Goal: Task Accomplishment & Management: Manage account settings

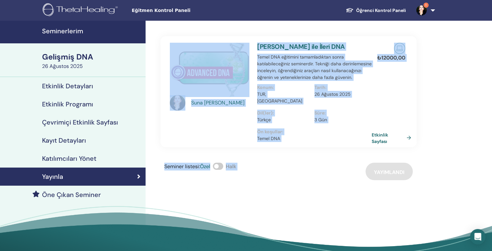
click at [430, 13] on link "1" at bounding box center [424, 10] width 27 height 21
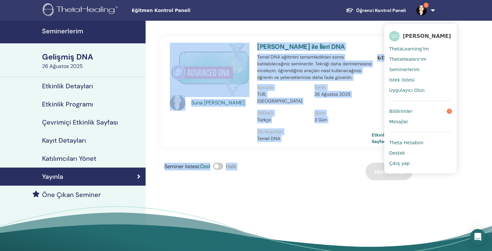
click at [413, 109] on link "Bildirimler 1" at bounding box center [420, 111] width 63 height 10
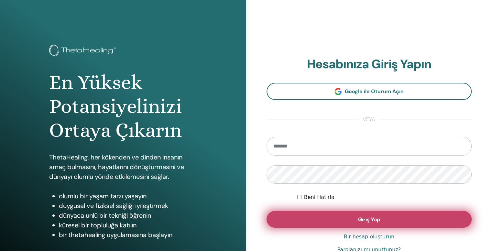
type input "**********"
click at [397, 216] on button "Giriş Yap" at bounding box center [369, 219] width 205 height 17
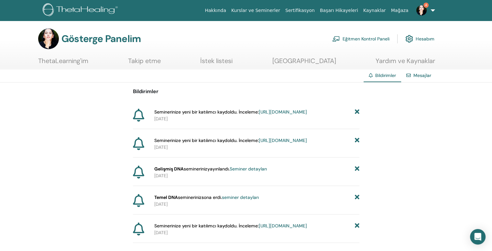
click at [270, 115] on font "https://member.thetahealing.com/instructor/seminar/375918/attendees" at bounding box center [283, 112] width 48 height 6
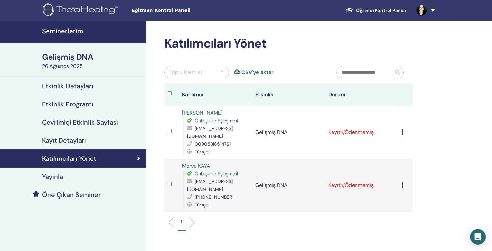
click at [402, 129] on icon at bounding box center [403, 131] width 2 height 5
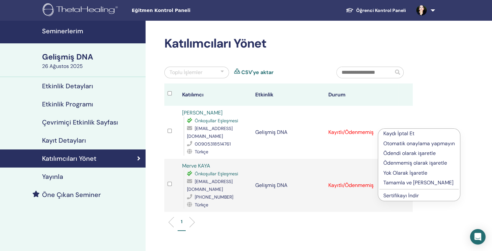
click at [400, 182] on font "Tamamla ve [PERSON_NAME]" at bounding box center [418, 182] width 70 height 7
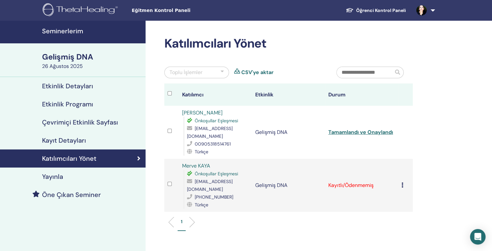
click at [403, 182] on icon at bounding box center [403, 184] width 2 height 5
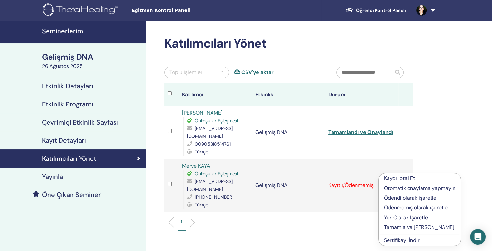
click at [410, 227] on font "Tamamla ve [PERSON_NAME]" at bounding box center [419, 227] width 70 height 7
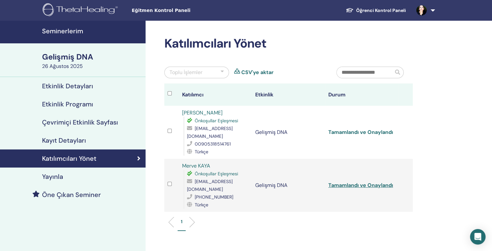
click at [386, 130] on font "Tamamlandı ve Onaylandı" at bounding box center [360, 132] width 65 height 7
click at [375, 182] on font "Tamamlandı ve Onaylandı" at bounding box center [360, 185] width 65 height 7
